Goal: Information Seeking & Learning: Compare options

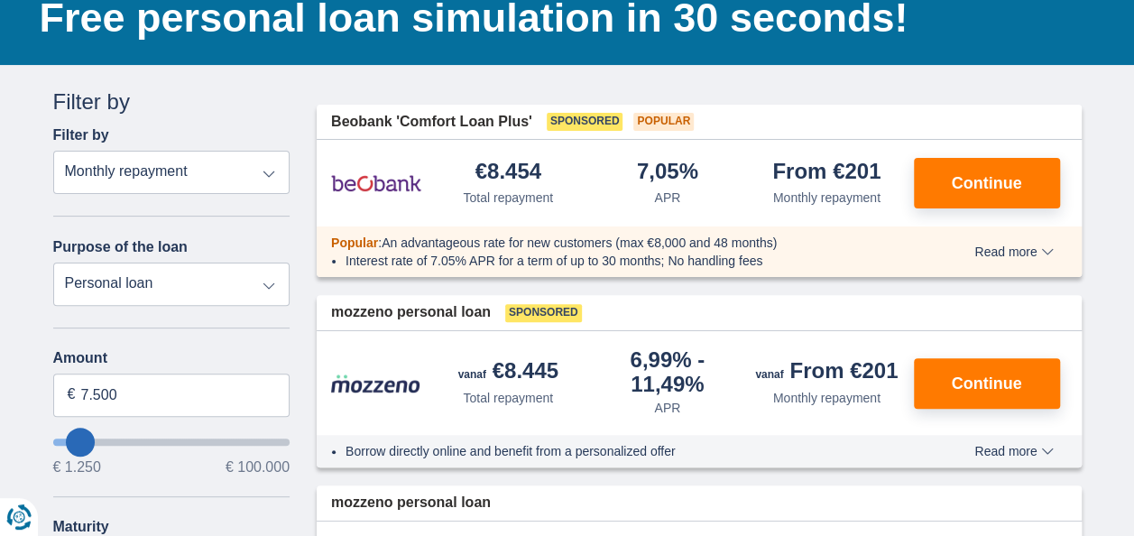
scroll to position [181, 0]
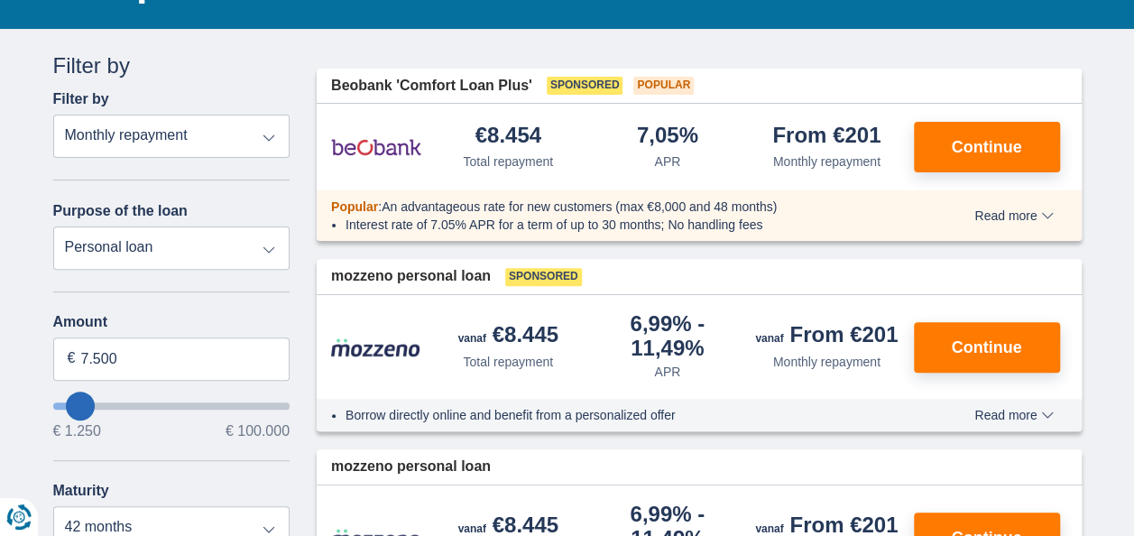
type input "12.250"
type input "12250"
select select "60"
type input "13250"
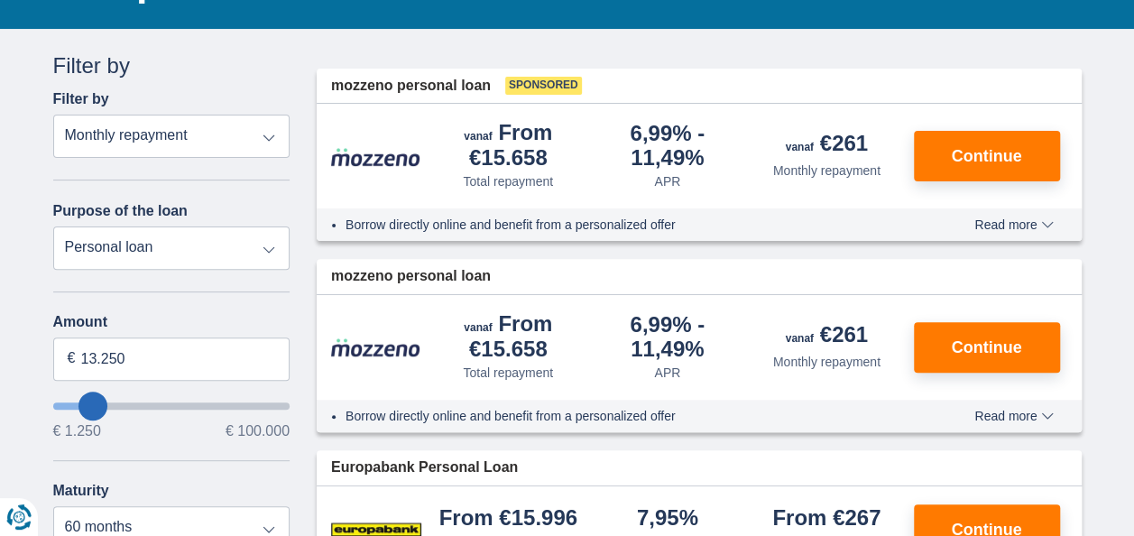
type input "17.250"
type input "21250"
type input "21.250"
select select "120"
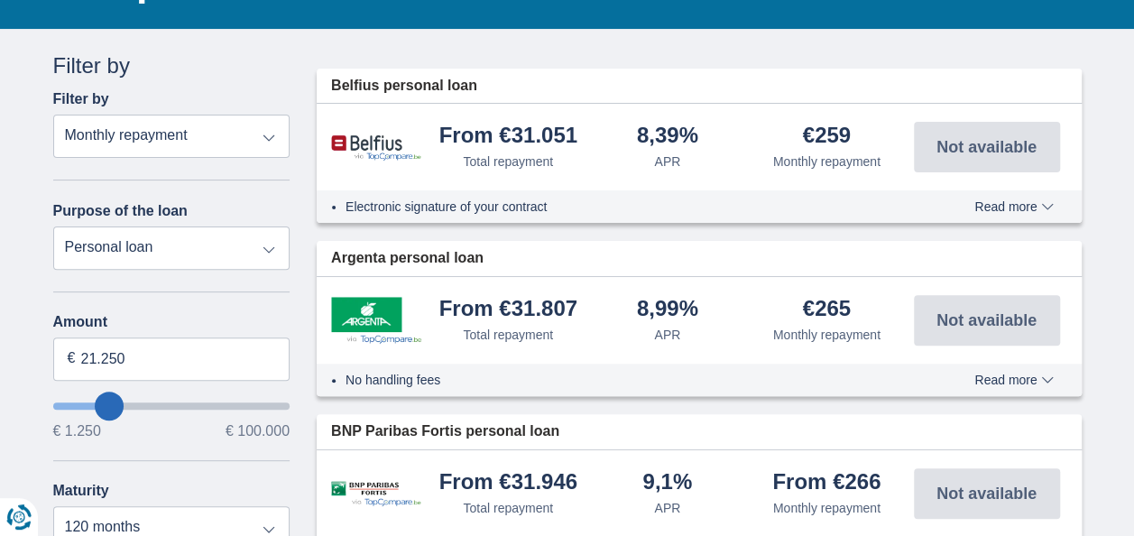
type input "19.250"
type input "19250"
select select "84"
type input "20250"
type input "20.250"
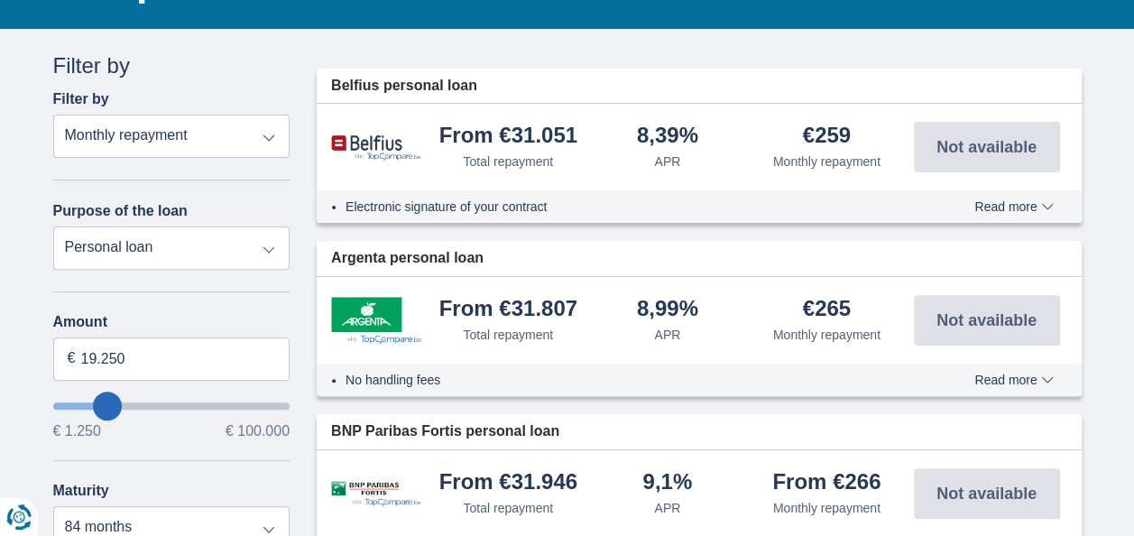
select select "120"
type input "18.250"
type input "18250"
select select "84"
type input "19250"
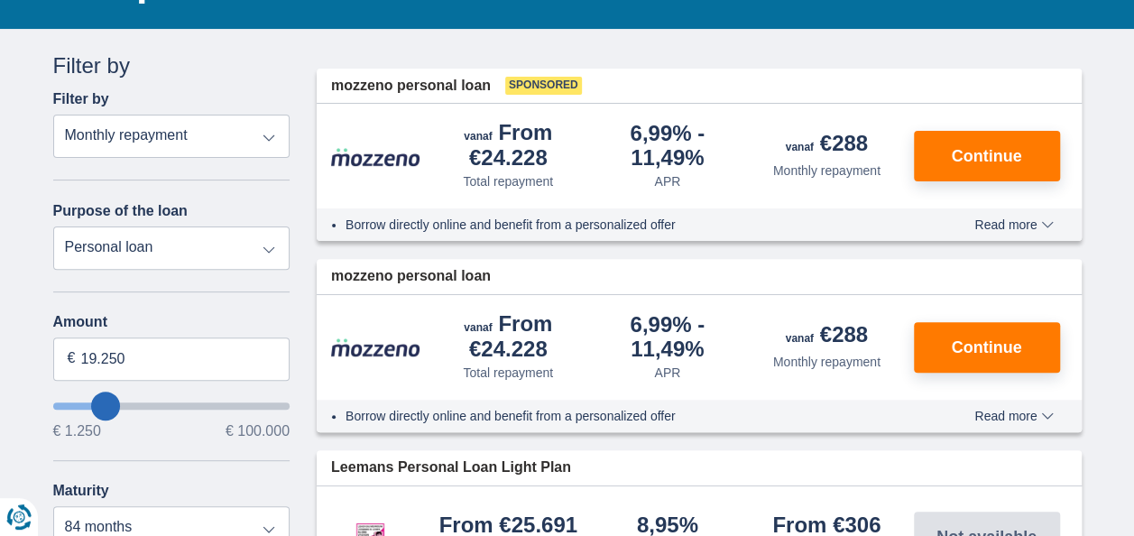
type input "22.250"
type input "23250"
type input "23.250"
select select "120"
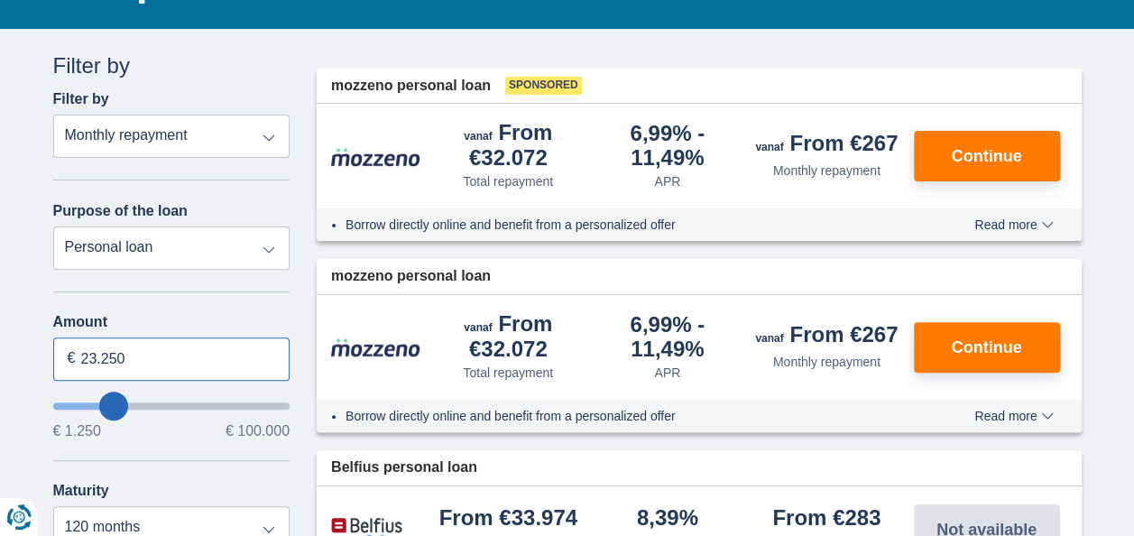
click at [133, 361] on input "23.250" at bounding box center [171, 359] width 237 height 43
drag, startPoint x: 133, startPoint y: 361, endPoint x: 19, endPoint y: 361, distance: 113.7
type input "40.000"
type input "40250"
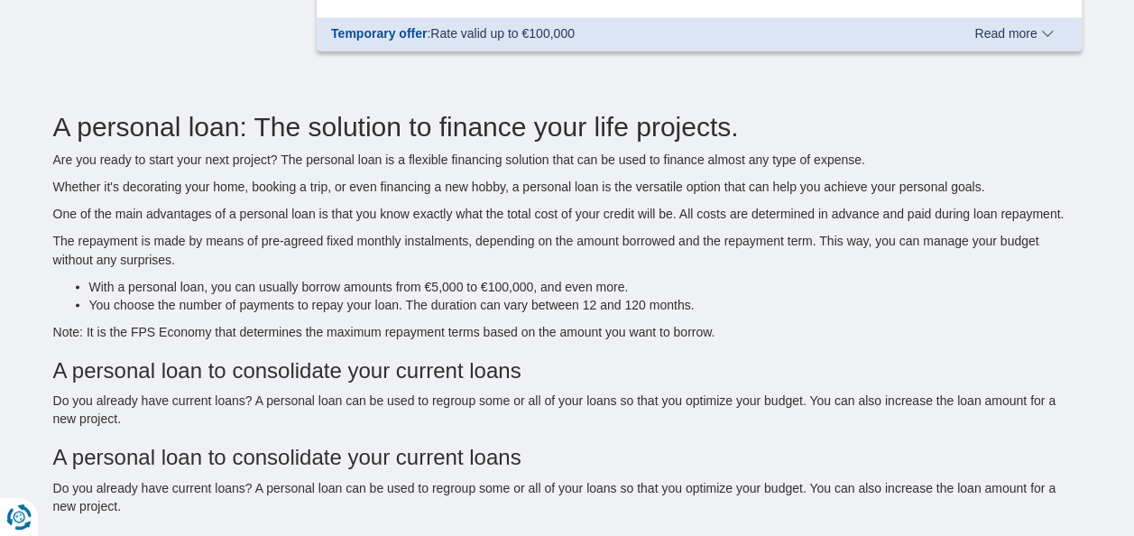
scroll to position [1715, 0]
